Goal: Task Accomplishment & Management: Complete application form

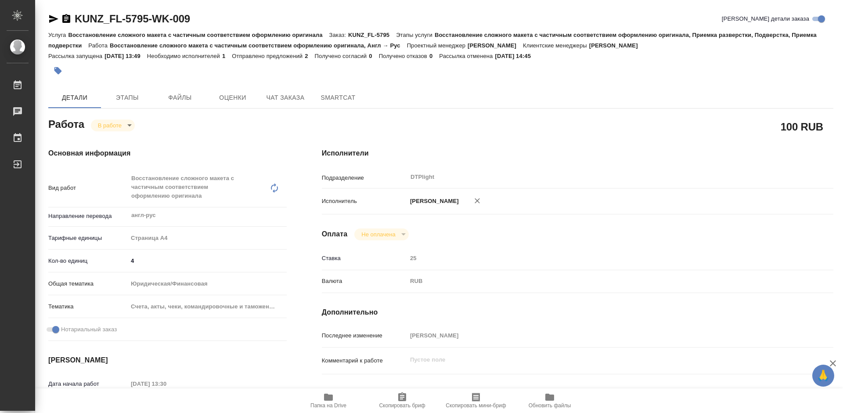
click at [54, 20] on icon "button" at bounding box center [53, 19] width 9 height 8
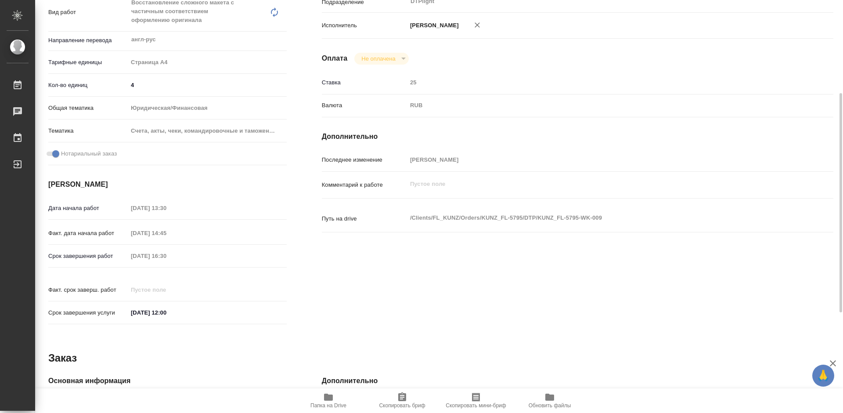
scroll to position [307, 0]
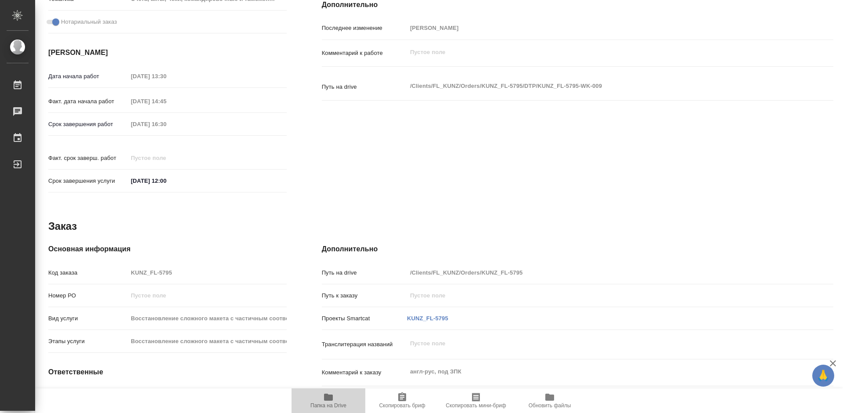
click at [335, 394] on span "Папка на Drive" at bounding box center [328, 400] width 63 height 17
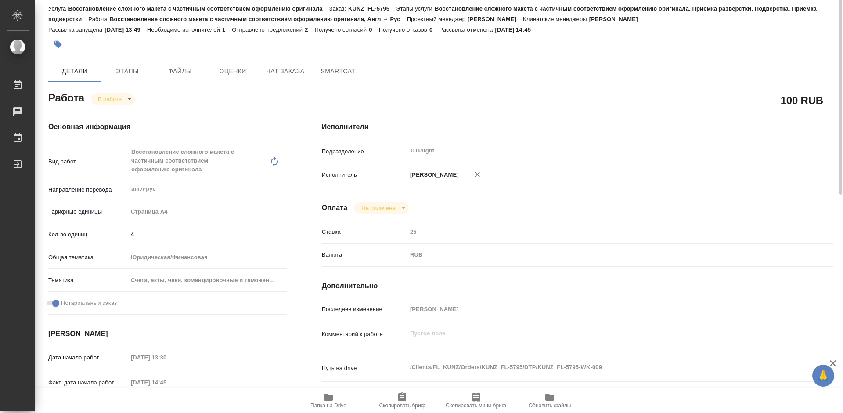
scroll to position [0, 0]
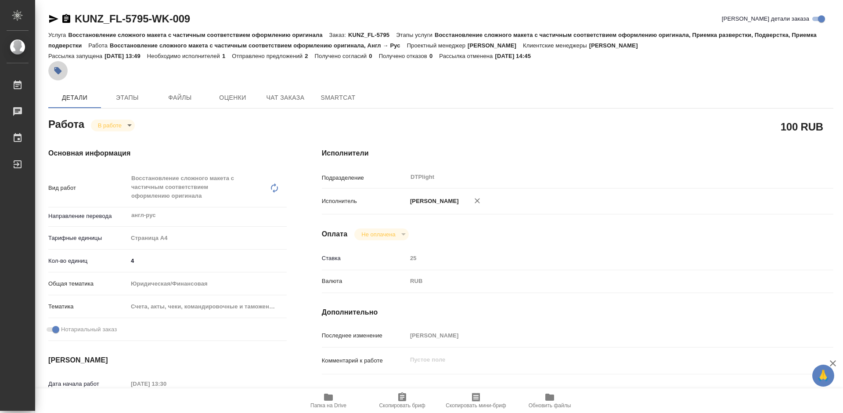
click at [62, 72] on icon "button" at bounding box center [58, 70] width 9 height 9
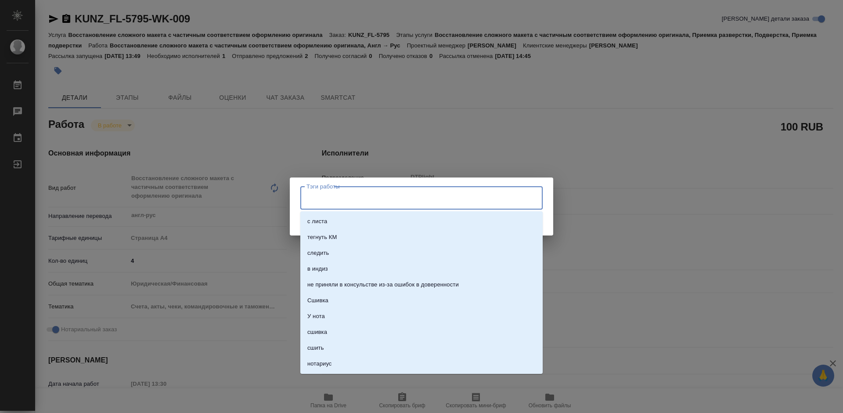
click at [341, 201] on input "Тэги работы" at bounding box center [413, 197] width 218 height 15
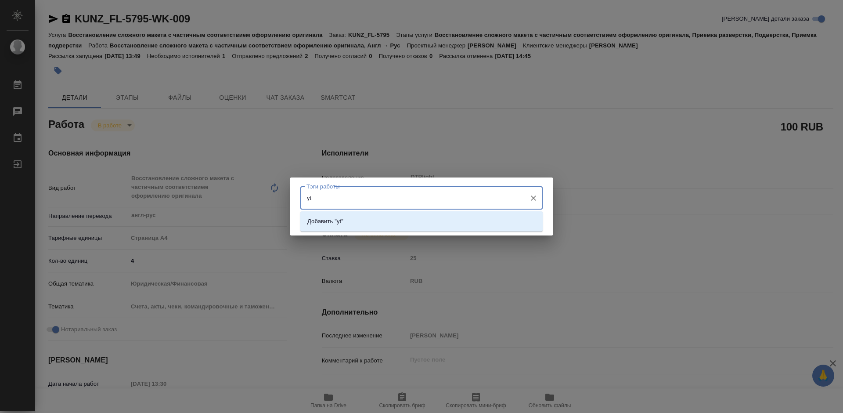
type input "y"
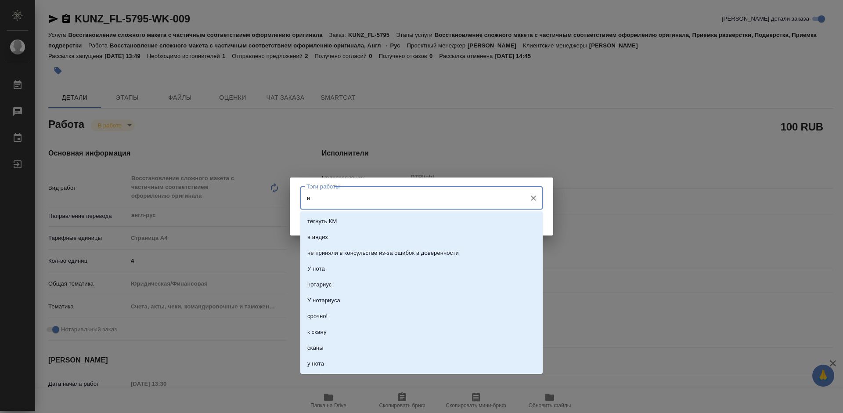
type input "не"
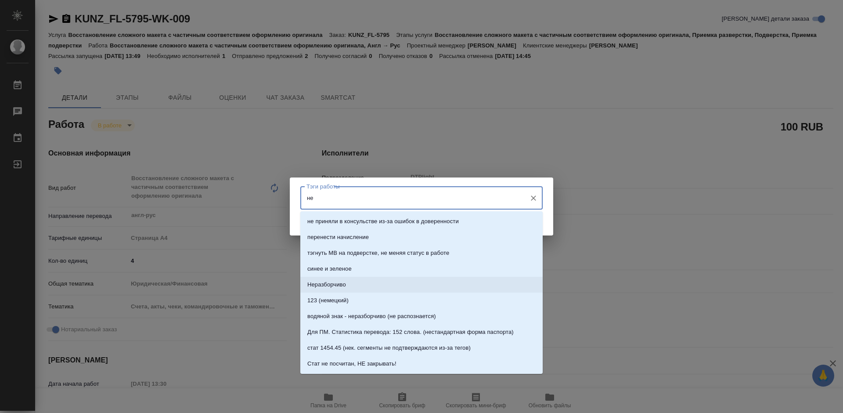
click at [340, 282] on p "Неразборчиво" at bounding box center [326, 284] width 39 height 9
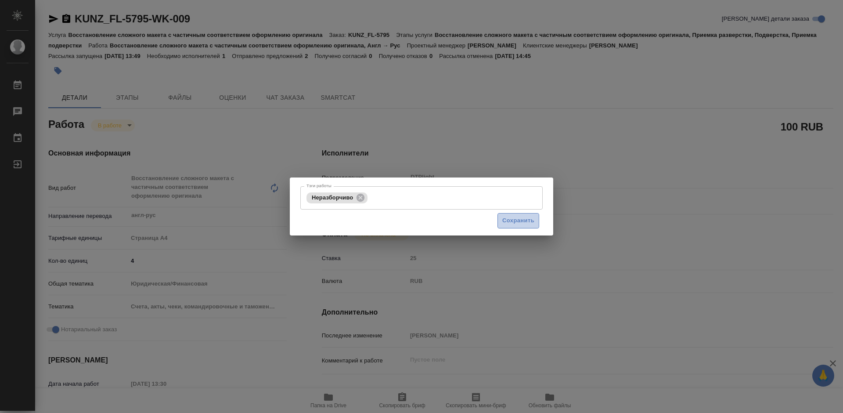
click at [512, 218] on span "Сохранить" at bounding box center [518, 221] width 32 height 10
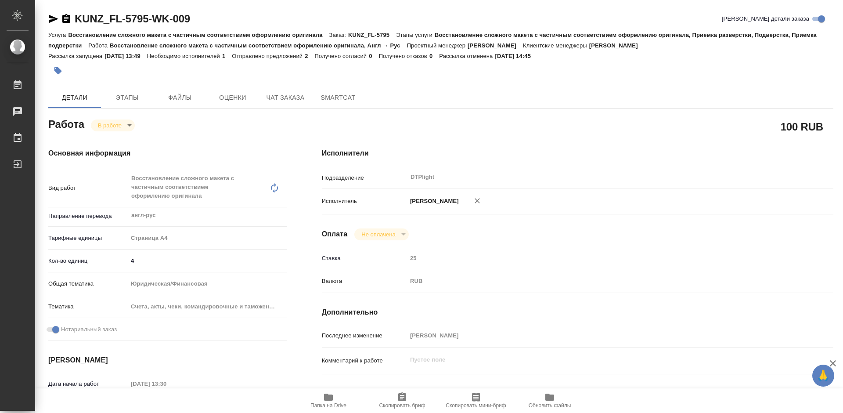
type input "inProgress"
type input "англ-рус"
type input "5f036ec4e16dec2d6b59c8ff"
type input "4"
type input "yr-fn"
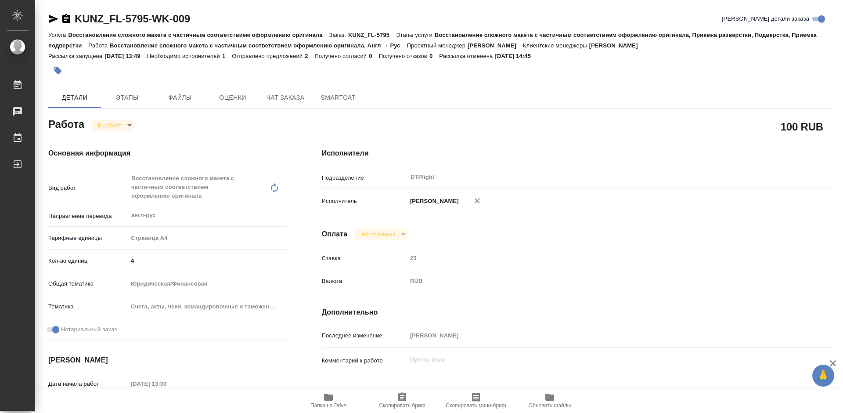
type input "5f647205b73bc97568ca66c0"
checkbox input "true"
type input "15.08.2025 13:30"
type input "15.08.2025 14:45"
type input "15.08.2025 16:30"
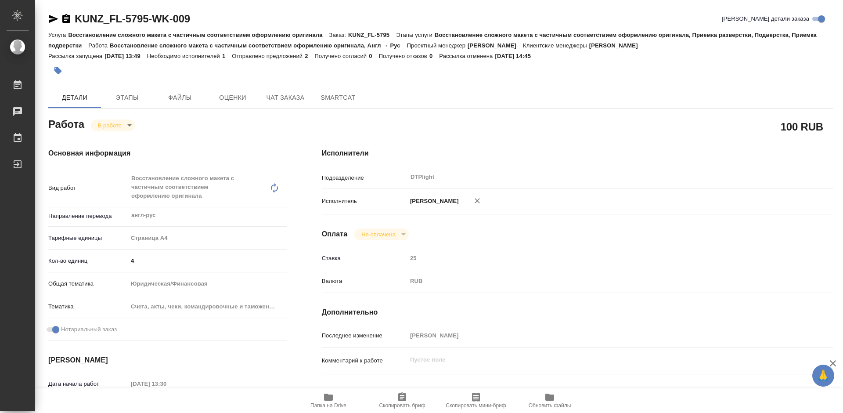
type input "19.08.2025 12:00"
type input "DTPlight"
type input "notPayed"
type input "25"
type input "RUB"
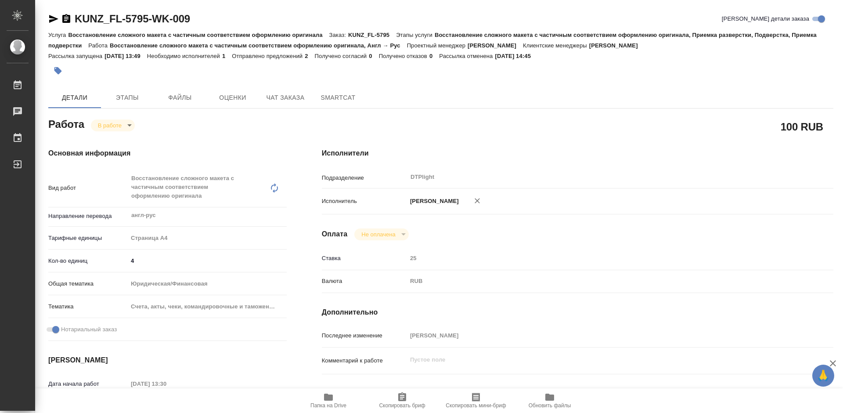
type input "Третьякова Мария"
type input "KUNZ_FL-5795"
type input "Восстановление сложного макета с частичным соответствием оформлению оригинала"
type input "Восстановление сложного макета с частичным соответствием оформлению оригинала, …"
type input "Веселова Юлия"
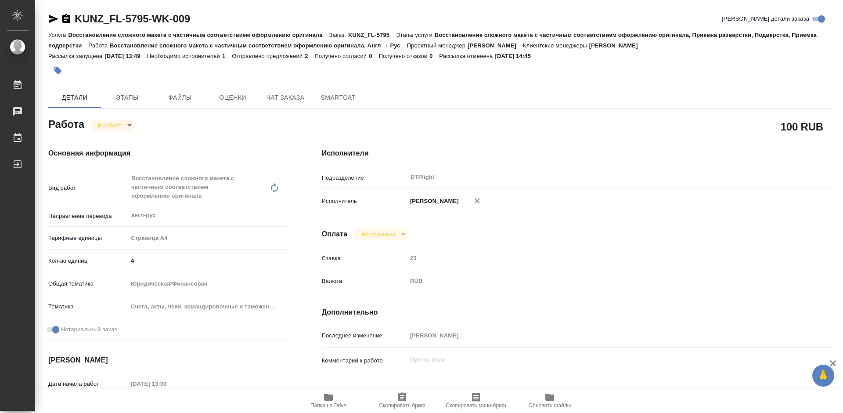
type input "Оксютович Ирина"
type input "/Clients/FL_KUNZ/Orders/KUNZ_FL-5795"
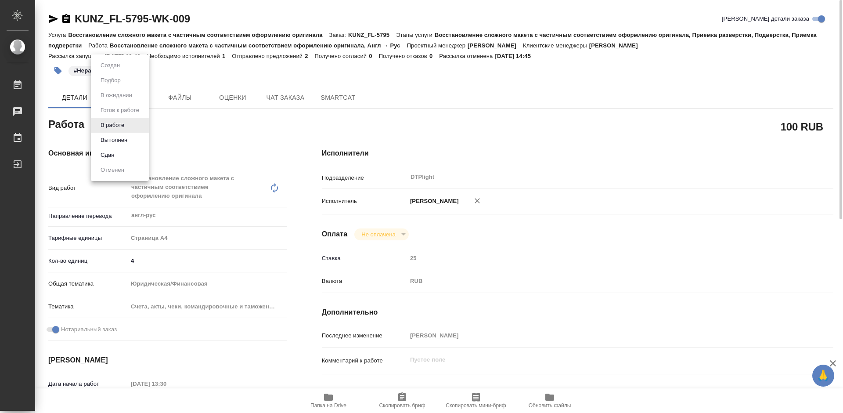
click at [120, 124] on body "🙏 .cls-1 fill:#fff; AWATERA Tretyakova Mariya Работы 0 Чаты График Выйти KUNZ_F…" at bounding box center [421, 206] width 843 height 413
click at [122, 140] on button "Выполнен" at bounding box center [114, 140] width 32 height 10
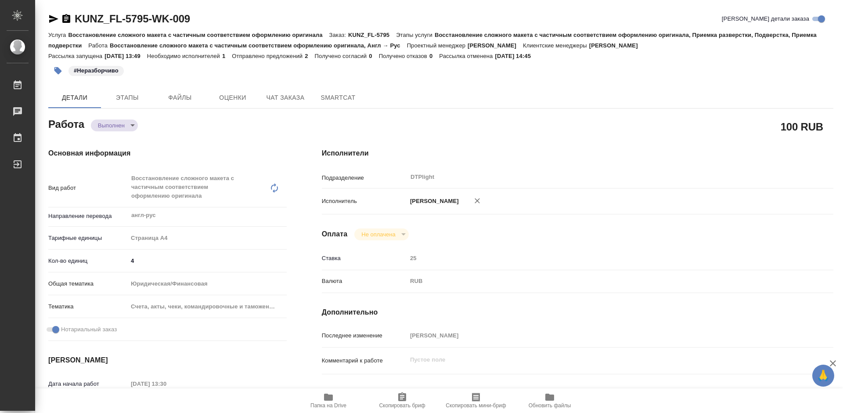
type textarea "x"
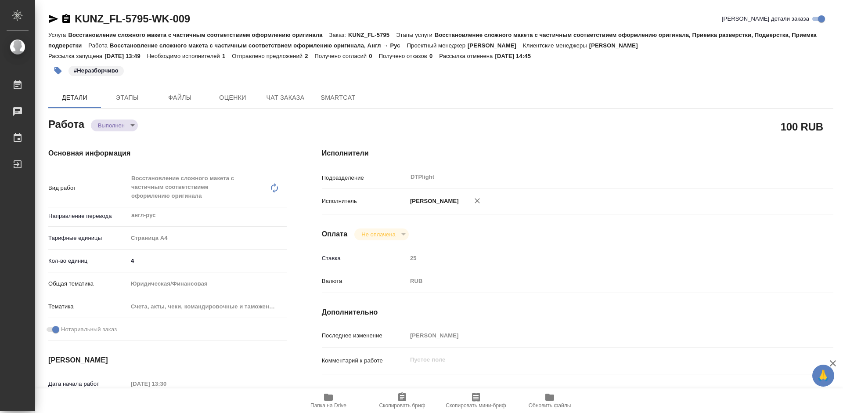
type textarea "x"
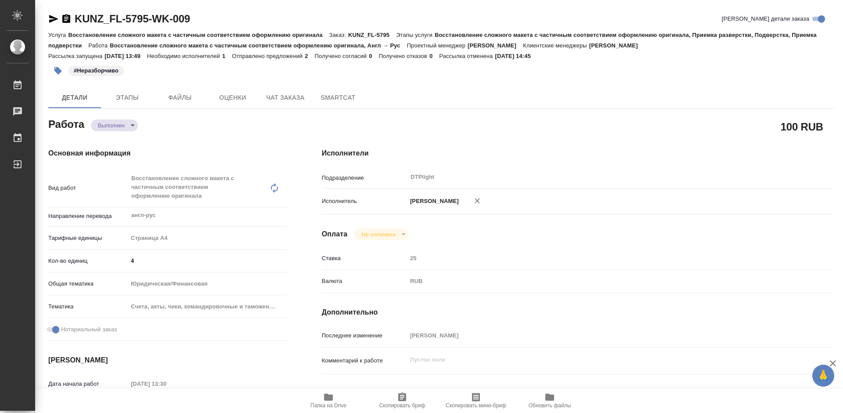
type textarea "x"
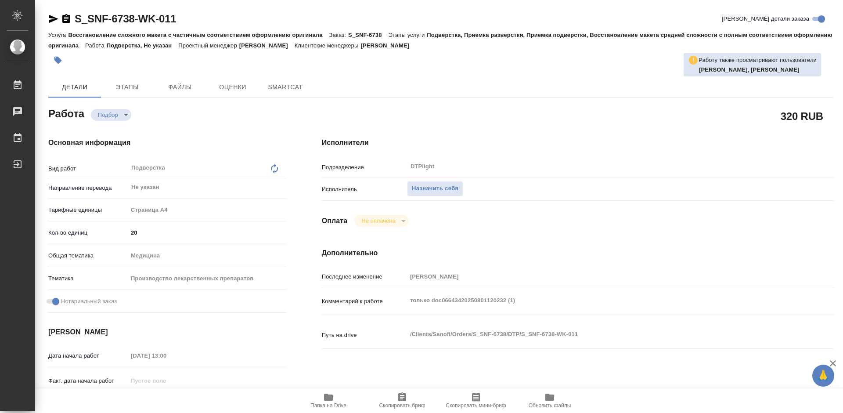
type textarea "x"
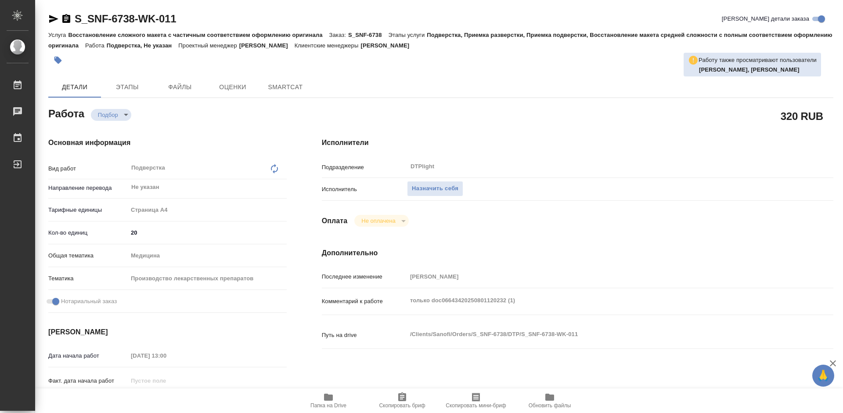
type textarea "x"
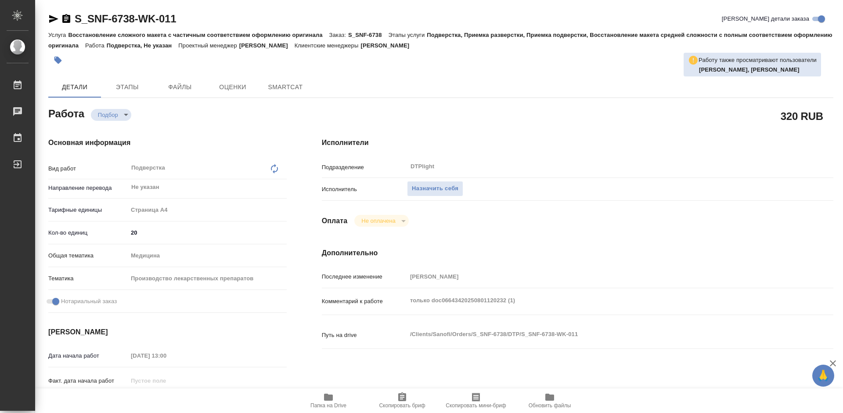
type textarea "x"
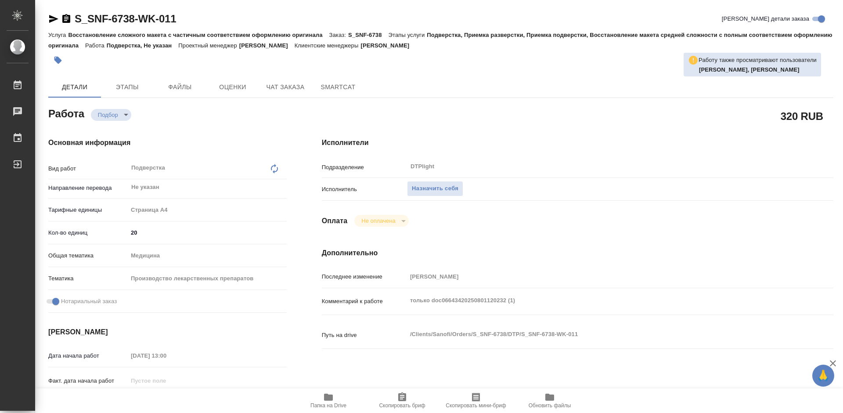
type textarea "x"
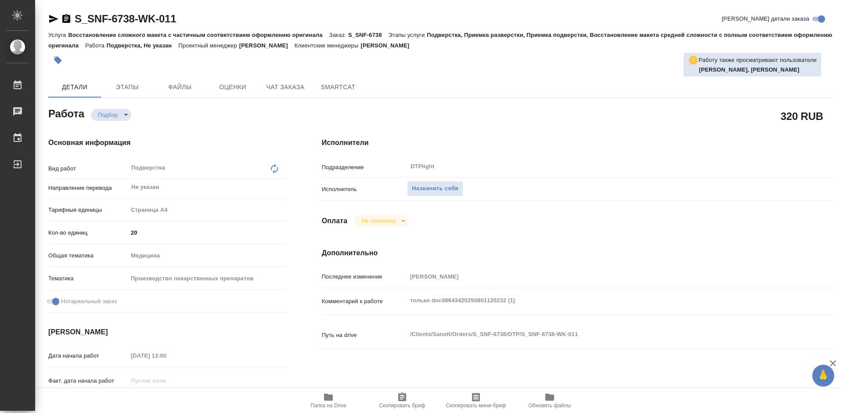
type textarea "x"
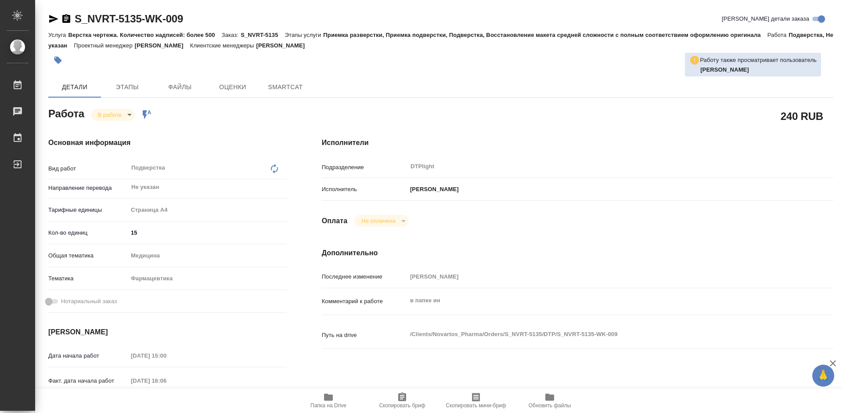
type textarea "x"
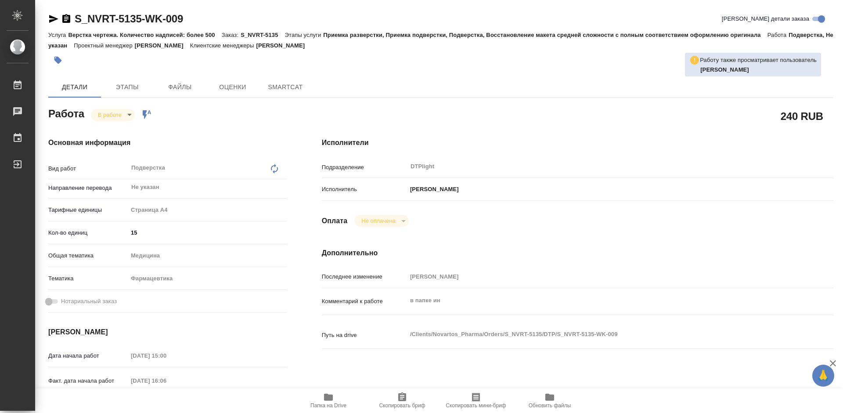
type textarea "x"
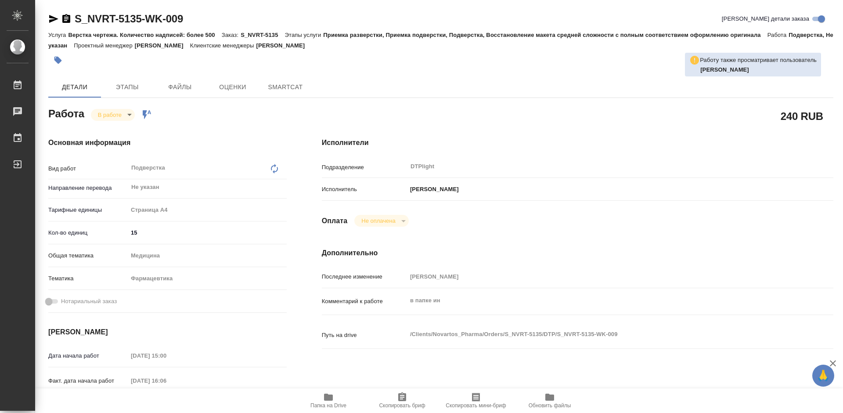
type textarea "x"
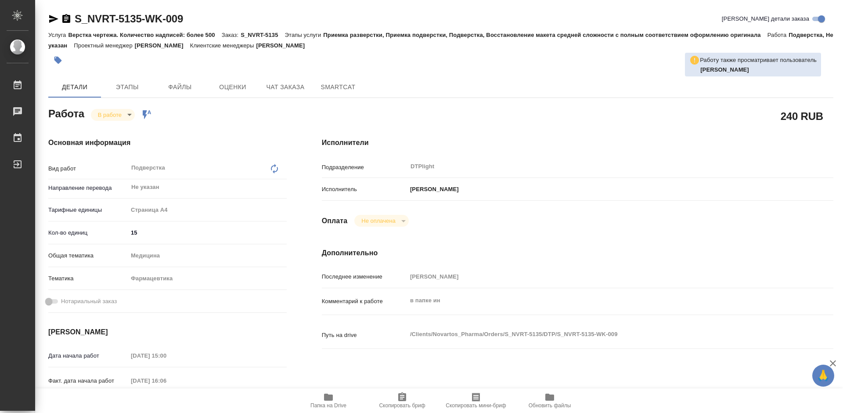
type textarea "x"
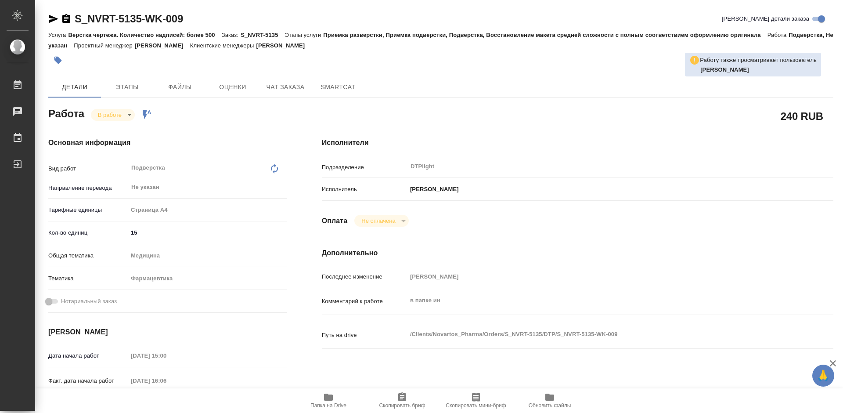
type textarea "x"
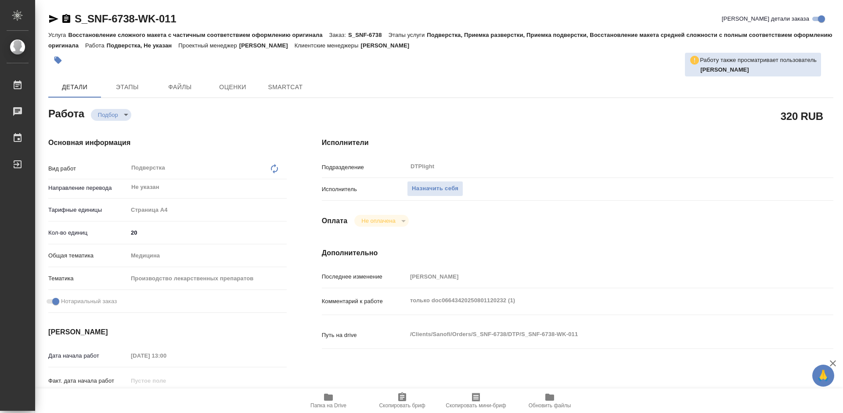
type textarea "x"
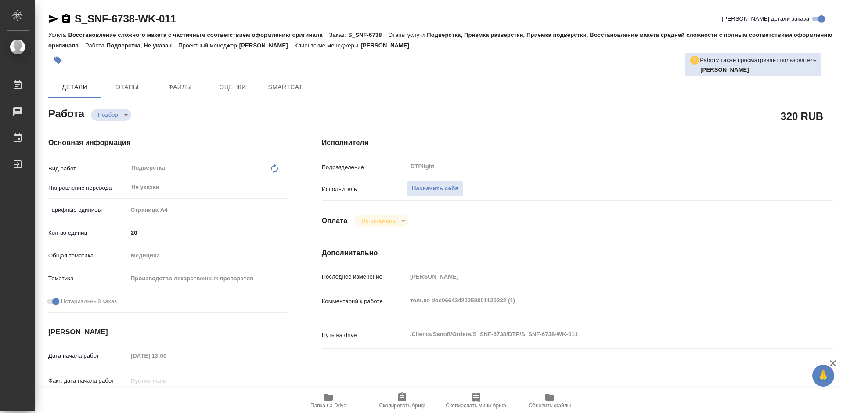
type textarea "x"
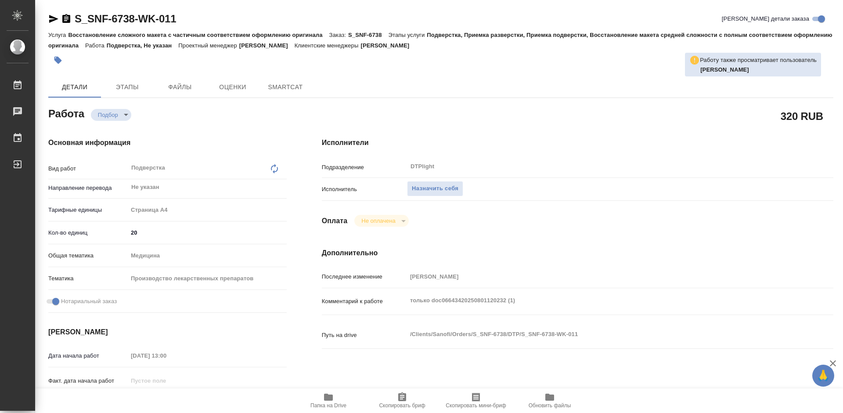
type textarea "x"
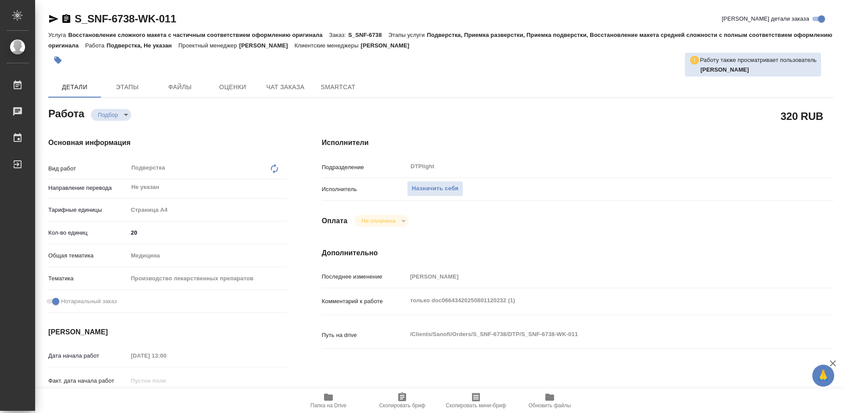
type textarea "x"
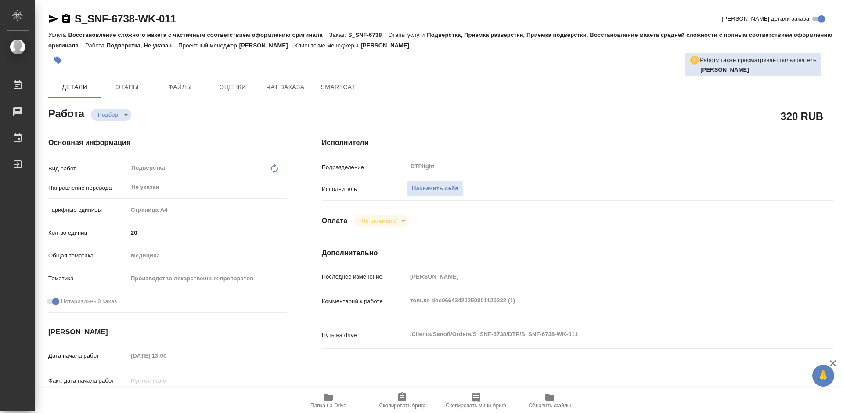
scroll to position [44, 0]
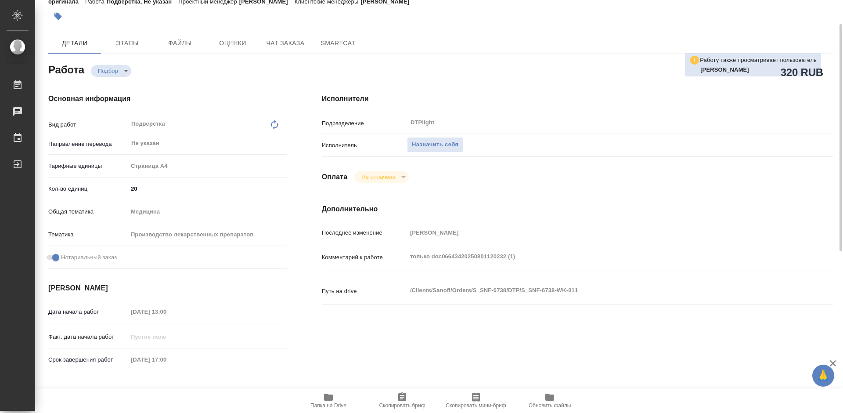
click at [339, 401] on span "Папка на Drive" at bounding box center [328, 400] width 63 height 17
type textarea "x"
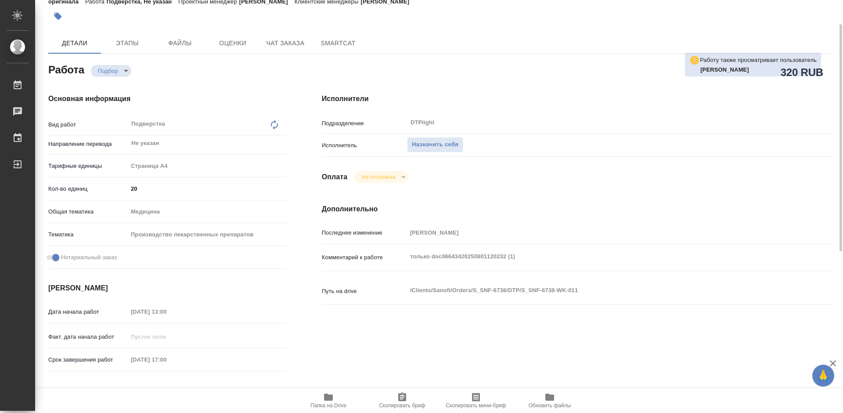
type textarea "x"
